Goal: Obtain resource: Download file/media

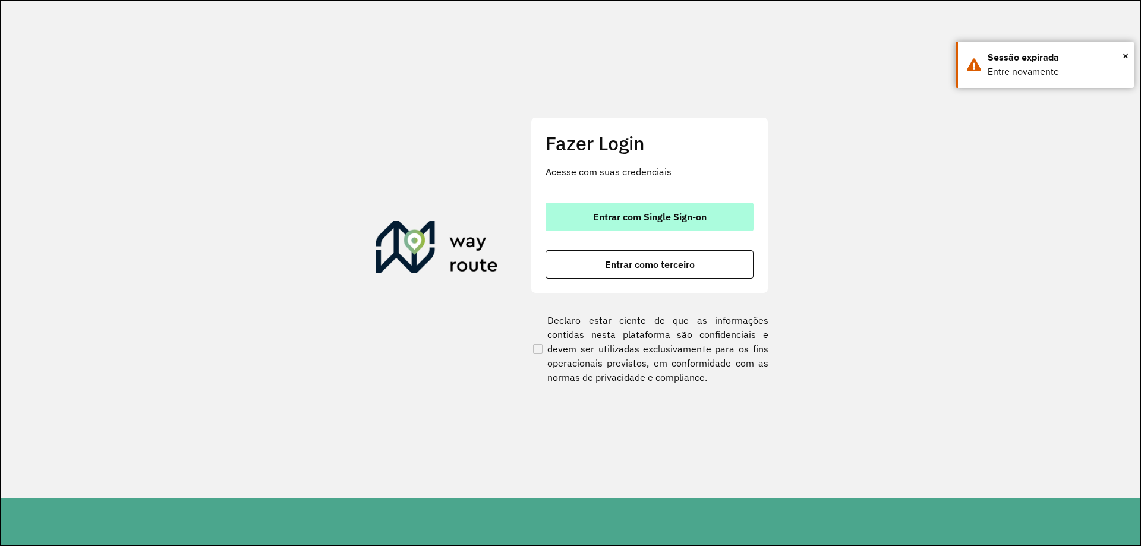
click at [720, 222] on button "Entrar com Single Sign-on" at bounding box center [650, 217] width 208 height 29
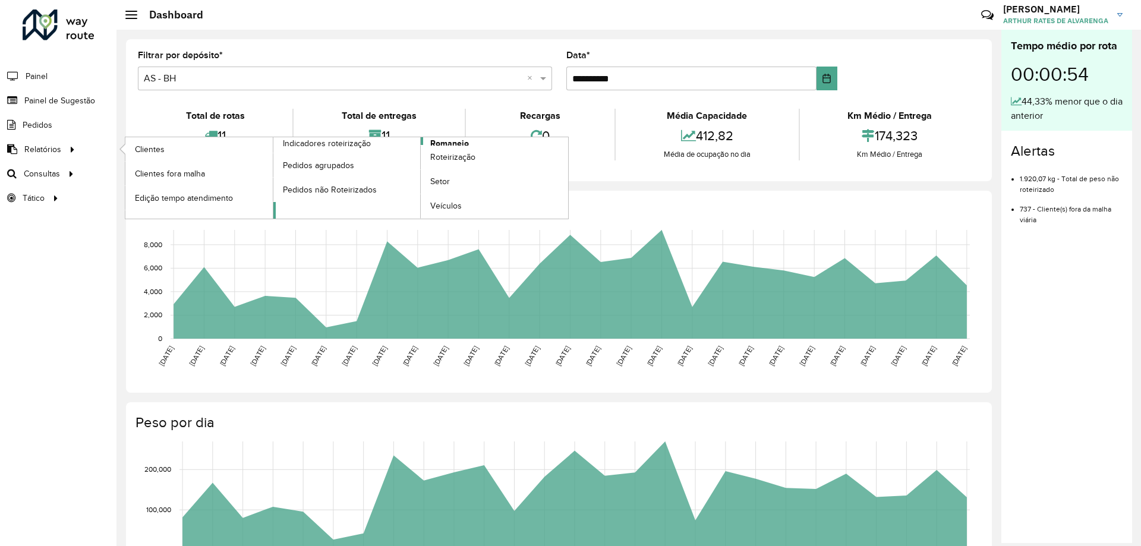
click at [442, 140] on span "Romaneio" at bounding box center [449, 143] width 39 height 12
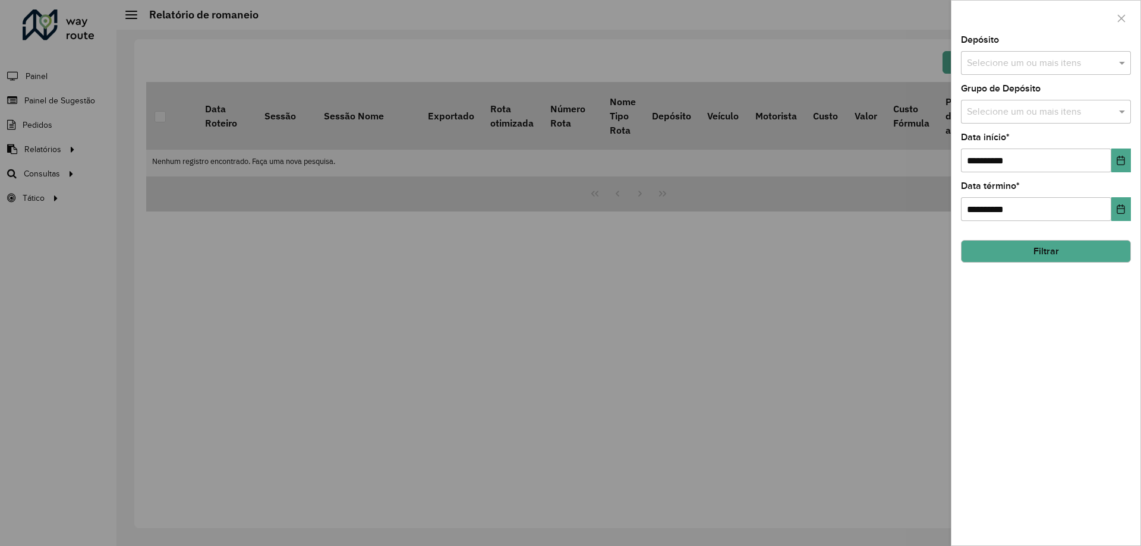
click at [1020, 65] on input "text" at bounding box center [1040, 63] width 152 height 14
click at [1024, 136] on div "CDD Belo Horizonte" at bounding box center [1045, 143] width 169 height 20
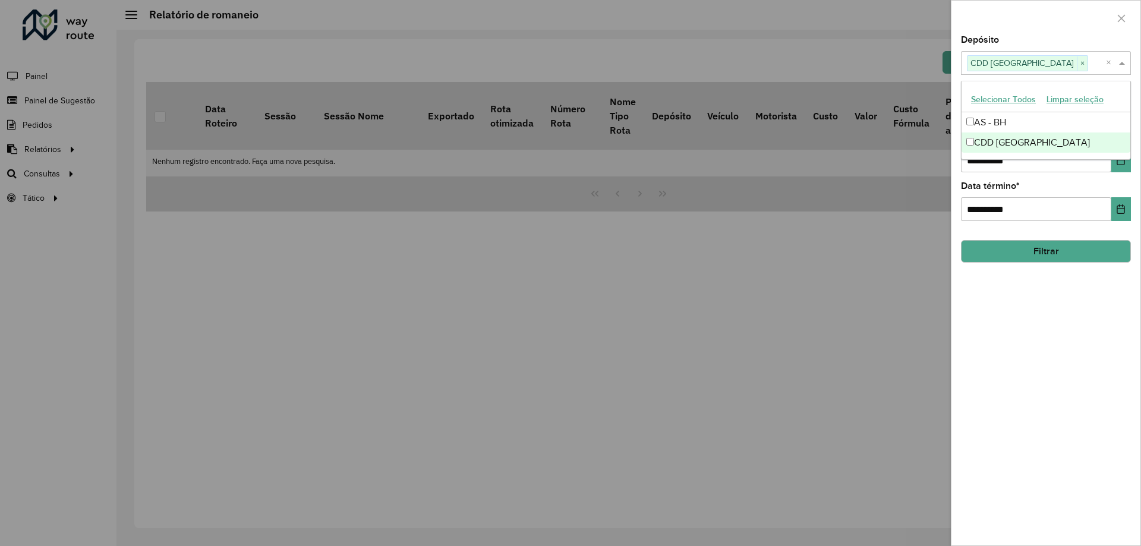
click at [1015, 354] on div "**********" at bounding box center [1045, 291] width 189 height 510
click at [1021, 261] on button "Filtrar" at bounding box center [1046, 251] width 170 height 23
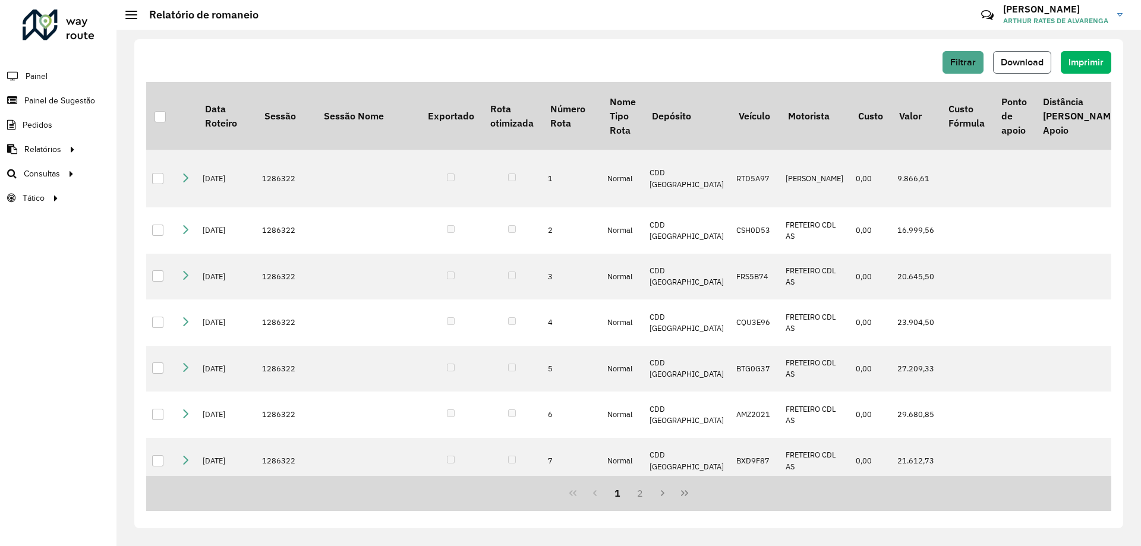
click at [1020, 63] on span "Download" at bounding box center [1022, 62] width 43 height 10
